Goal: Task Accomplishment & Management: Use online tool/utility

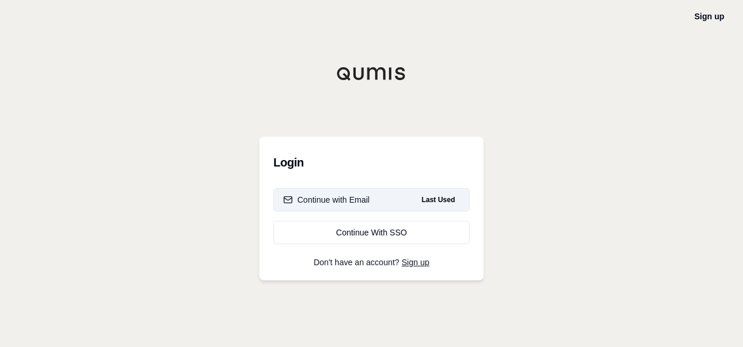
click at [394, 200] on button "Continue with Email Last Used" at bounding box center [371, 199] width 196 height 23
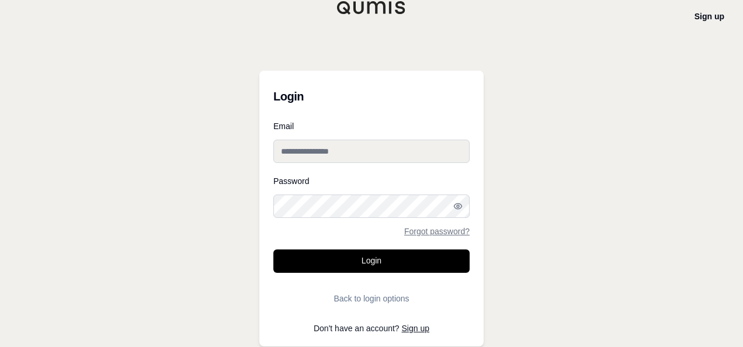
type input "**********"
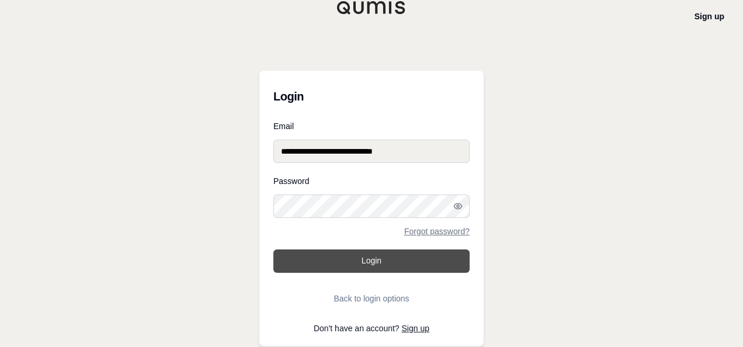
click at [376, 264] on button "Login" at bounding box center [371, 260] width 196 height 23
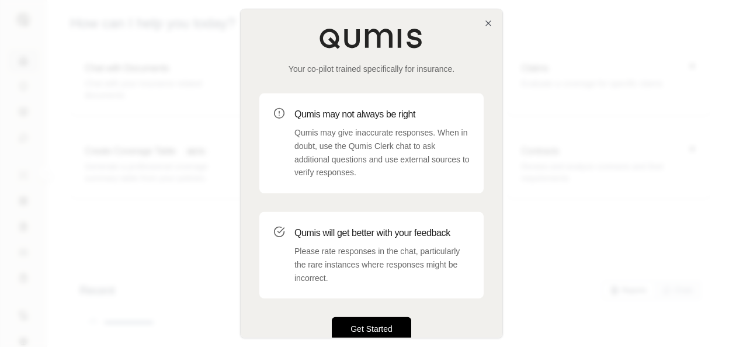
click at [368, 321] on button "Get Started" at bounding box center [371, 328] width 79 height 23
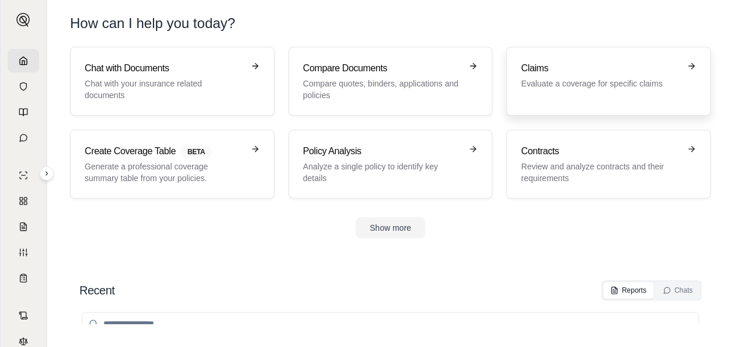
click at [541, 89] on p "Evaluate a coverage for specific claims" at bounding box center [600, 84] width 159 height 12
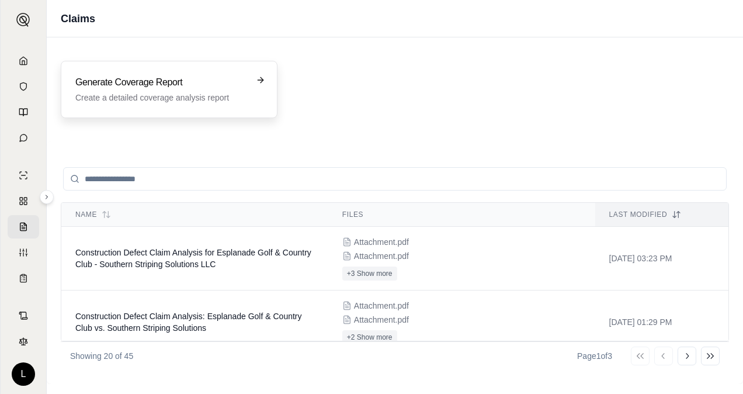
click at [200, 86] on h3 "Generate Coverage Report" at bounding box center [160, 82] width 171 height 14
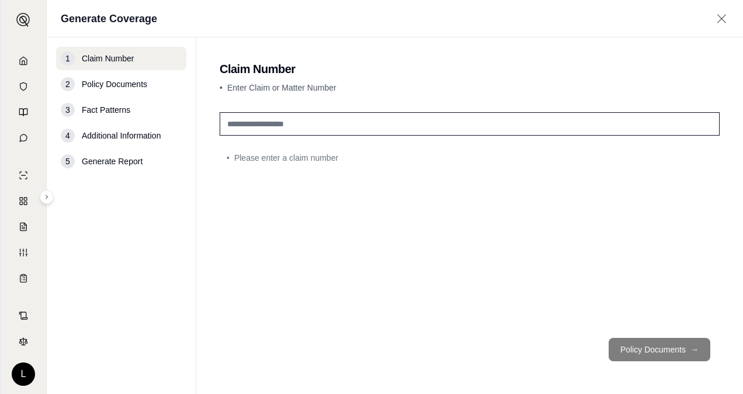
click at [308, 132] on input "text" at bounding box center [470, 123] width 500 height 23
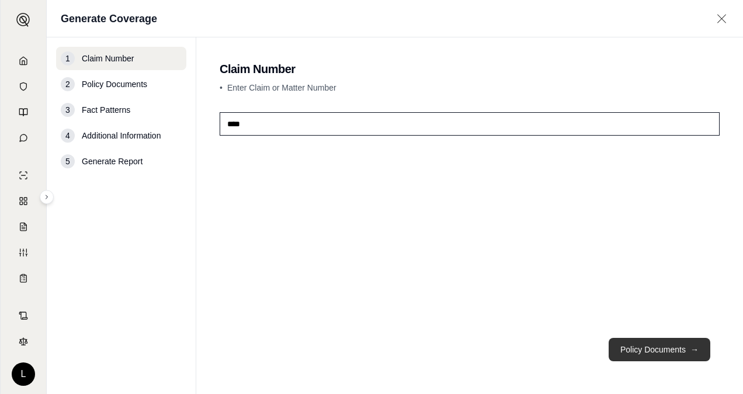
type input "****"
click at [619, 345] on button "Policy Documents →" at bounding box center [660, 349] width 102 height 23
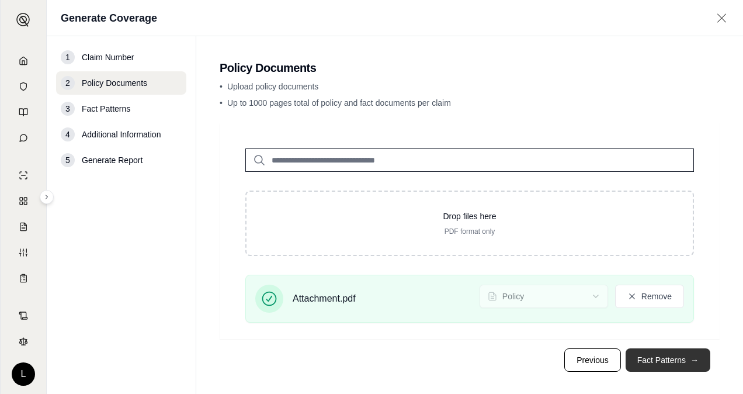
click at [644, 346] on button "Fact Patterns →" at bounding box center [668, 359] width 85 height 23
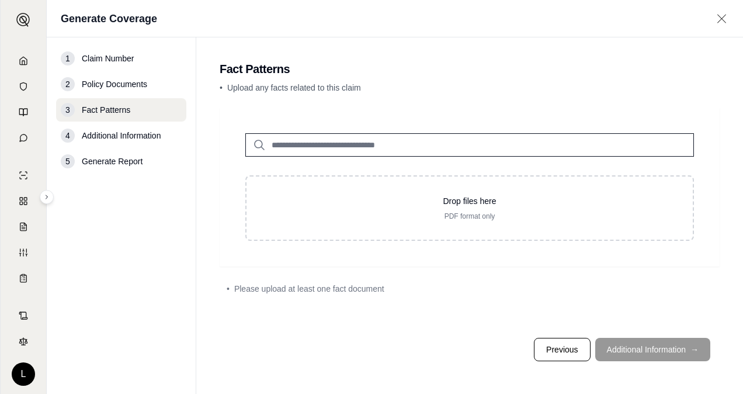
click at [644, 346] on footer "Previous Additional Information →" at bounding box center [470, 349] width 500 height 42
click at [645, 346] on footer "Previous Additional Information →" at bounding box center [470, 349] width 500 height 42
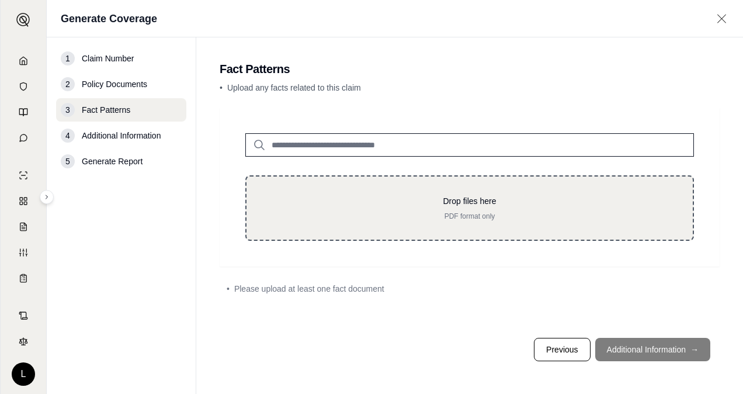
click at [499, 206] on p "Drop files here" at bounding box center [469, 201] width 409 height 12
type input "**********"
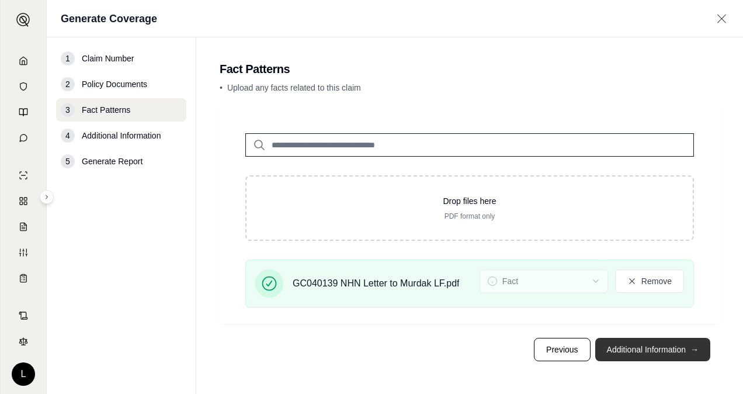
click at [619, 346] on button "Additional Information →" at bounding box center [652, 349] width 115 height 23
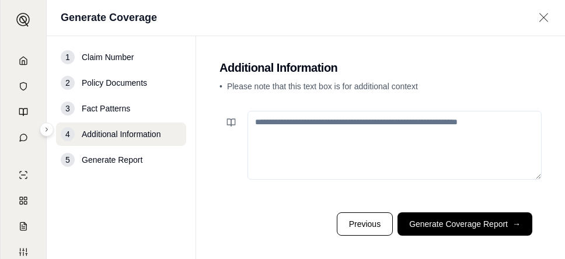
click at [313, 126] on textarea at bounding box center [395, 145] width 294 height 69
paste textarea "**********"
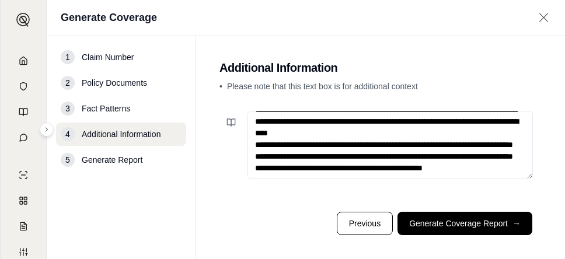
scroll to position [514, 0]
click at [289, 132] on textarea at bounding box center [391, 145] width 286 height 68
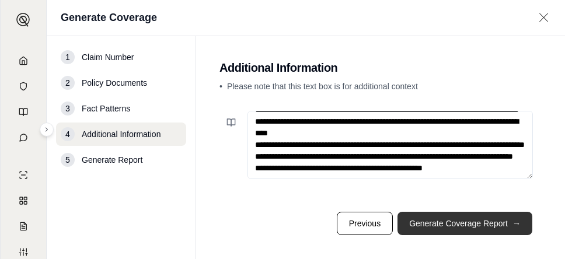
type textarea "**********"
click at [423, 223] on button "Generate Coverage Report →" at bounding box center [465, 223] width 135 height 23
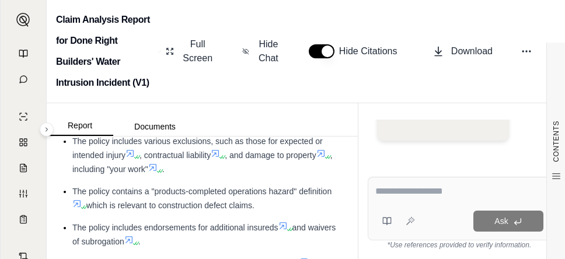
scroll to position [117, 0]
click at [223, 195] on ul "The Imperium Insurance Company CGL policy provides coverage for "bodily injury"…" at bounding box center [202, 213] width 283 height 259
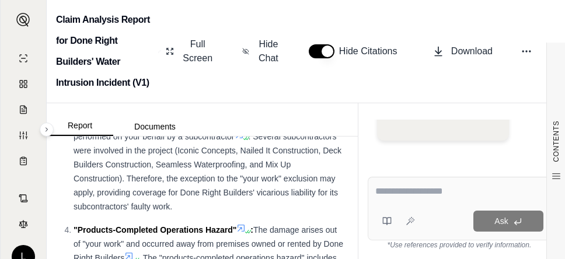
scroll to position [1519, 0]
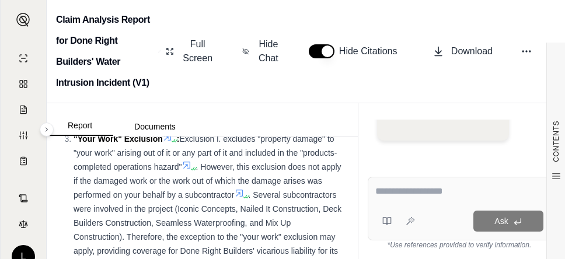
drag, startPoint x: 183, startPoint y: 153, endPoint x: 220, endPoint y: 180, distance: 45.1
click at [220, 172] on span "Exclusion l. excludes "property damage" to "your work" arising out of it or any…" at bounding box center [205, 152] width 263 height 37
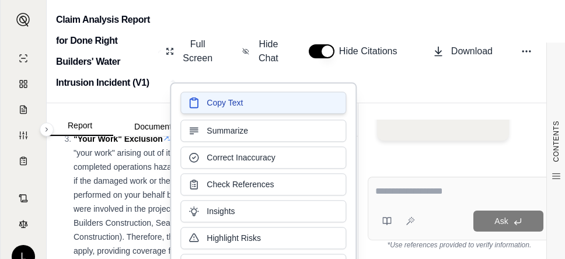
drag, startPoint x: 220, startPoint y: 180, endPoint x: 209, endPoint y: 102, distance: 78.5
click at [209, 102] on span "Copy Text" at bounding box center [225, 103] width 36 height 12
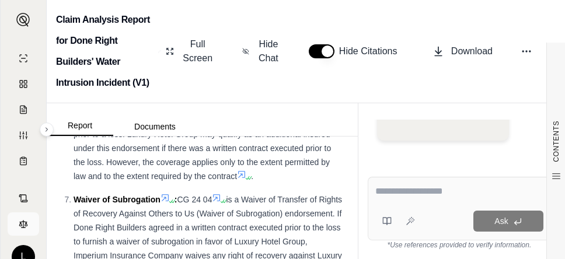
scroll to position [136, 0]
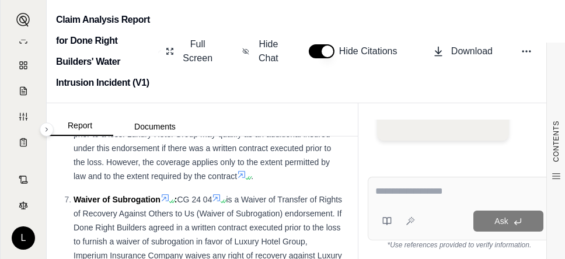
click at [223, 178] on span "provides additional insured coverage to any person or organization in which the…" at bounding box center [204, 134] width 260 height 93
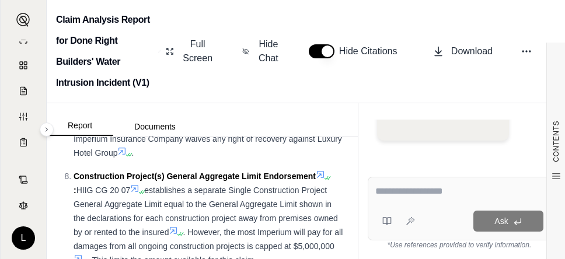
scroll to position [2161, 0]
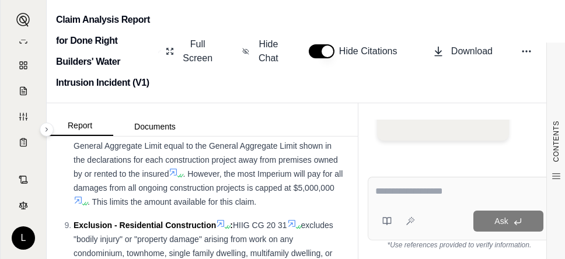
click at [173, 209] on div "Construction Project(s) General Aggregate Limit Endorsement : HIIG CG 20 07 est…" at bounding box center [209, 160] width 270 height 98
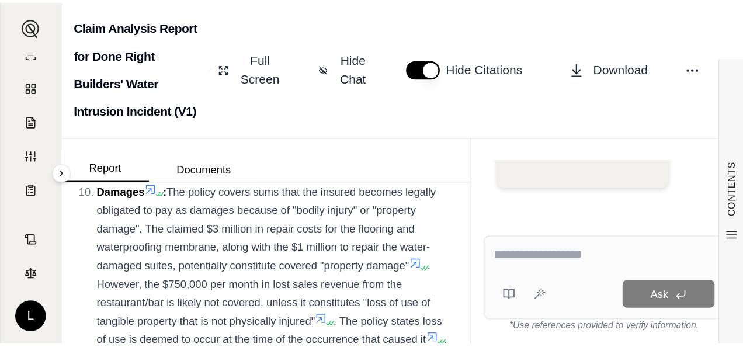
scroll to position [2395, 0]
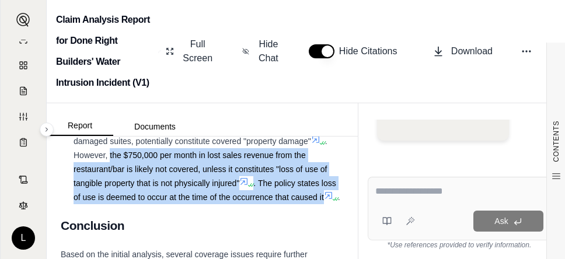
drag, startPoint x: 129, startPoint y: 182, endPoint x: 78, endPoint y: 234, distance: 73.1
click at [78, 204] on div "Damages : The policy covers sums that the insured becomes legally obligated to …" at bounding box center [209, 141] width 270 height 126
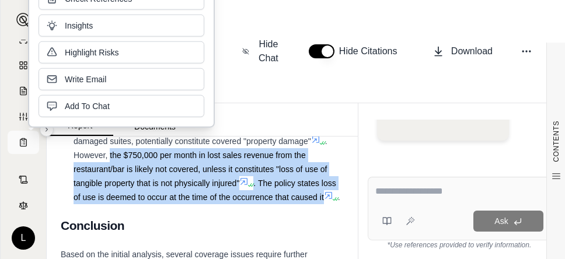
copy div "the $750,000 per month in lost sales revenue from the restaurant/bar is likely …"
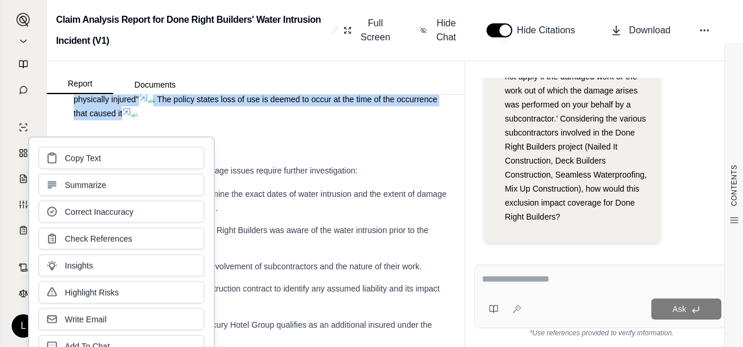
scroll to position [48, 0]
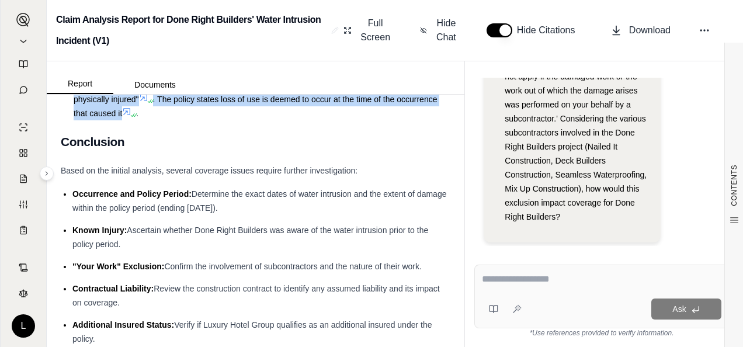
click at [315, 154] on h2 "Conclusion" at bounding box center [256, 142] width 390 height 25
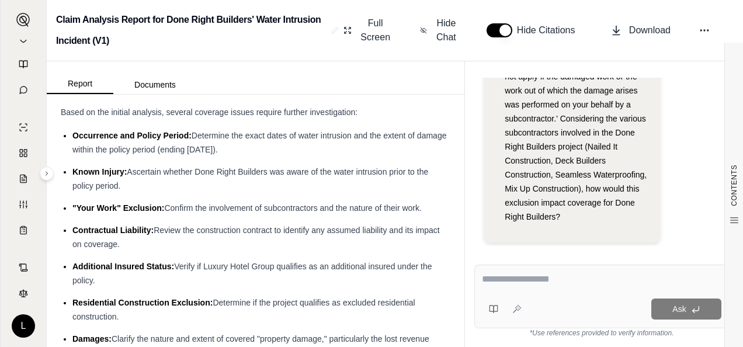
scroll to position [2077, 0]
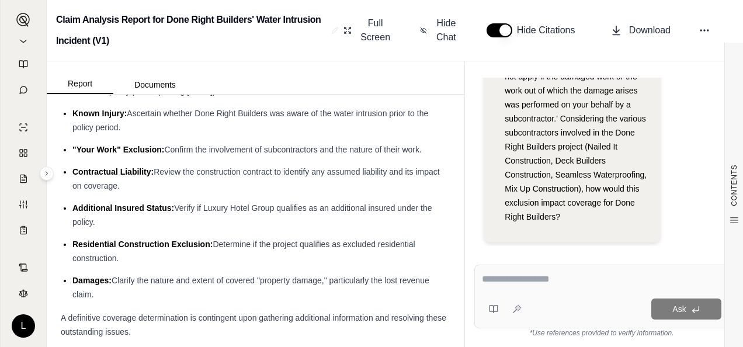
click at [230, 229] on li "Additional Insured Status: Verify if Luxury Hotel Group qualifies as an additio…" at bounding box center [261, 215] width 378 height 28
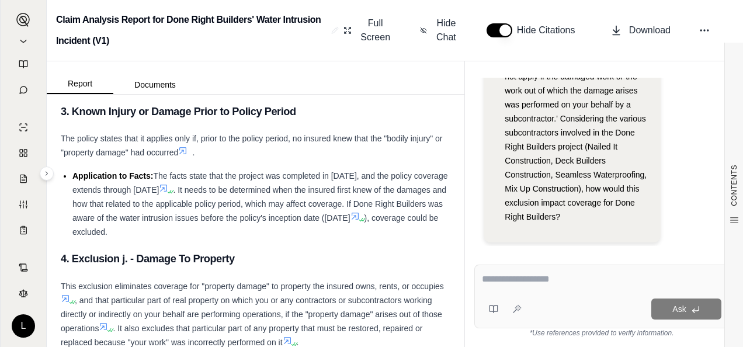
scroll to position [2953, 0]
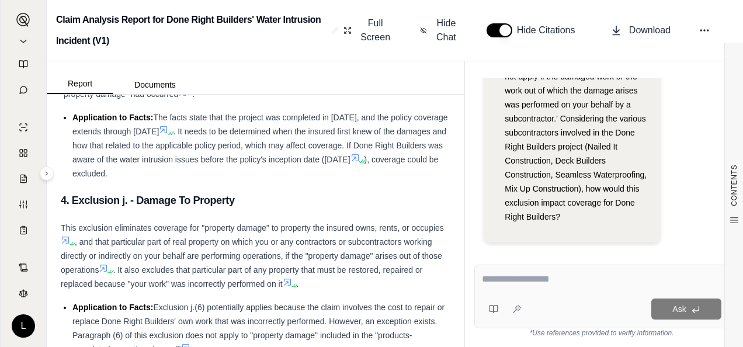
click at [243, 211] on h3 "4. Exclusion j. - Damage To Property" at bounding box center [256, 200] width 390 height 21
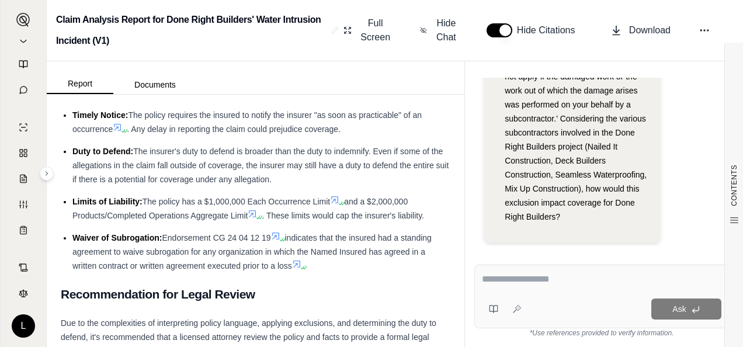
scroll to position [4413, 0]
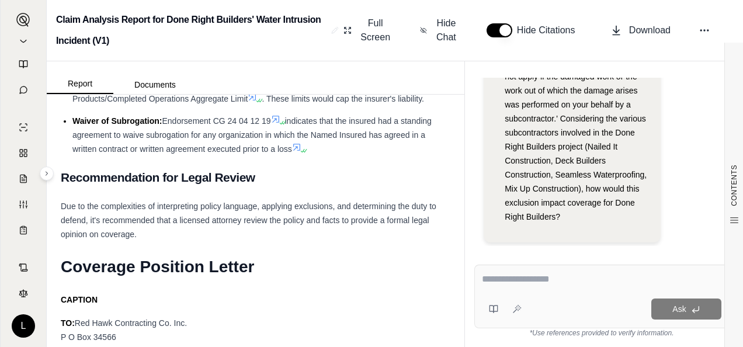
click at [351, 154] on span "indicates that the insured had a standing agreement to waive subrogation for an…" at bounding box center [251, 134] width 359 height 37
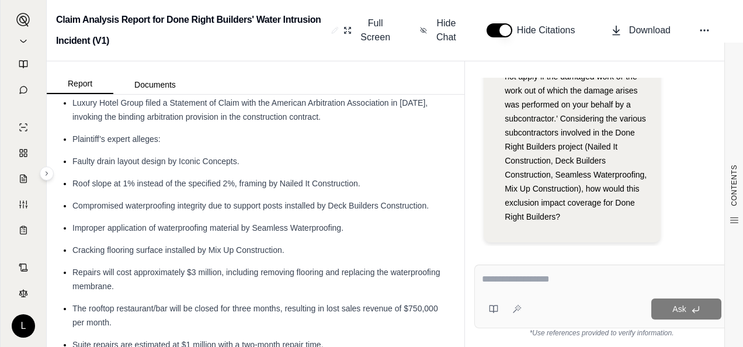
scroll to position [0, 0]
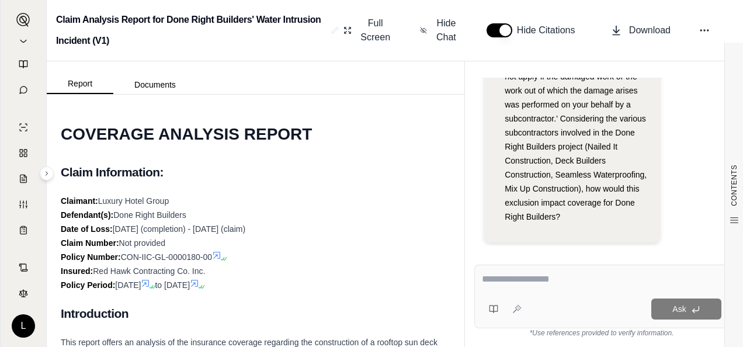
click at [344, 147] on h1 "COVERAGE ANALYSIS REPORT" at bounding box center [256, 134] width 390 height 33
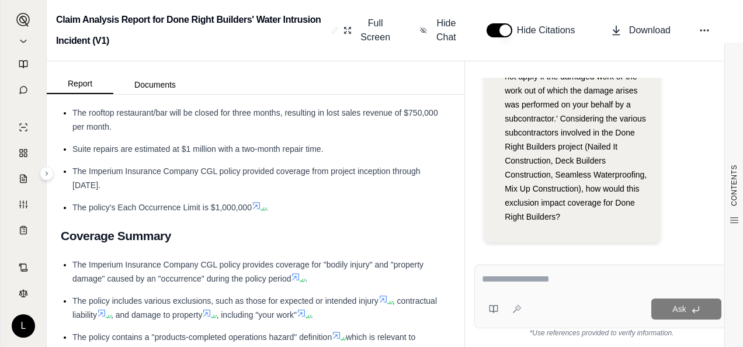
scroll to position [1637, 0]
